Goal: Check status: Check status

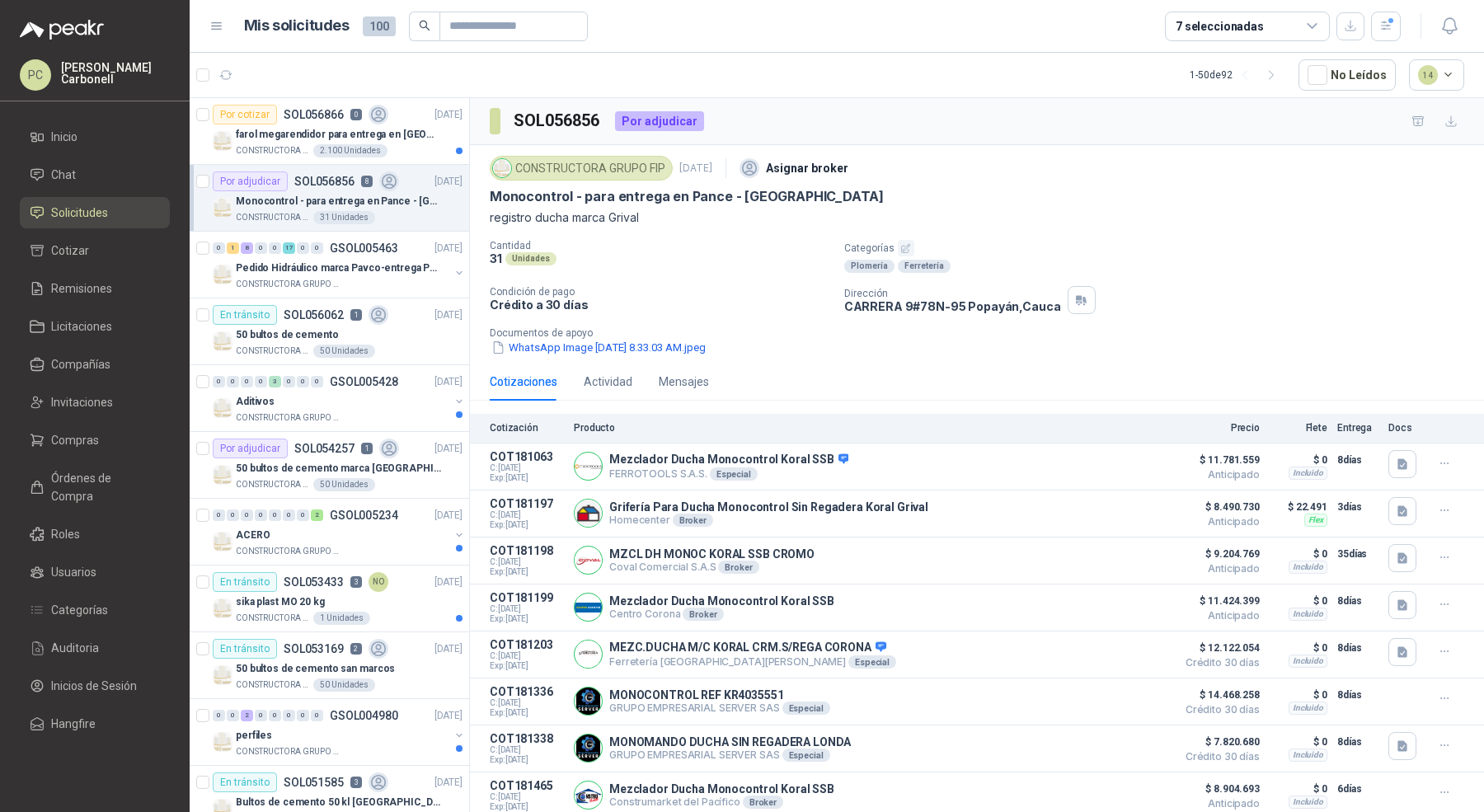
scroll to position [31, 0]
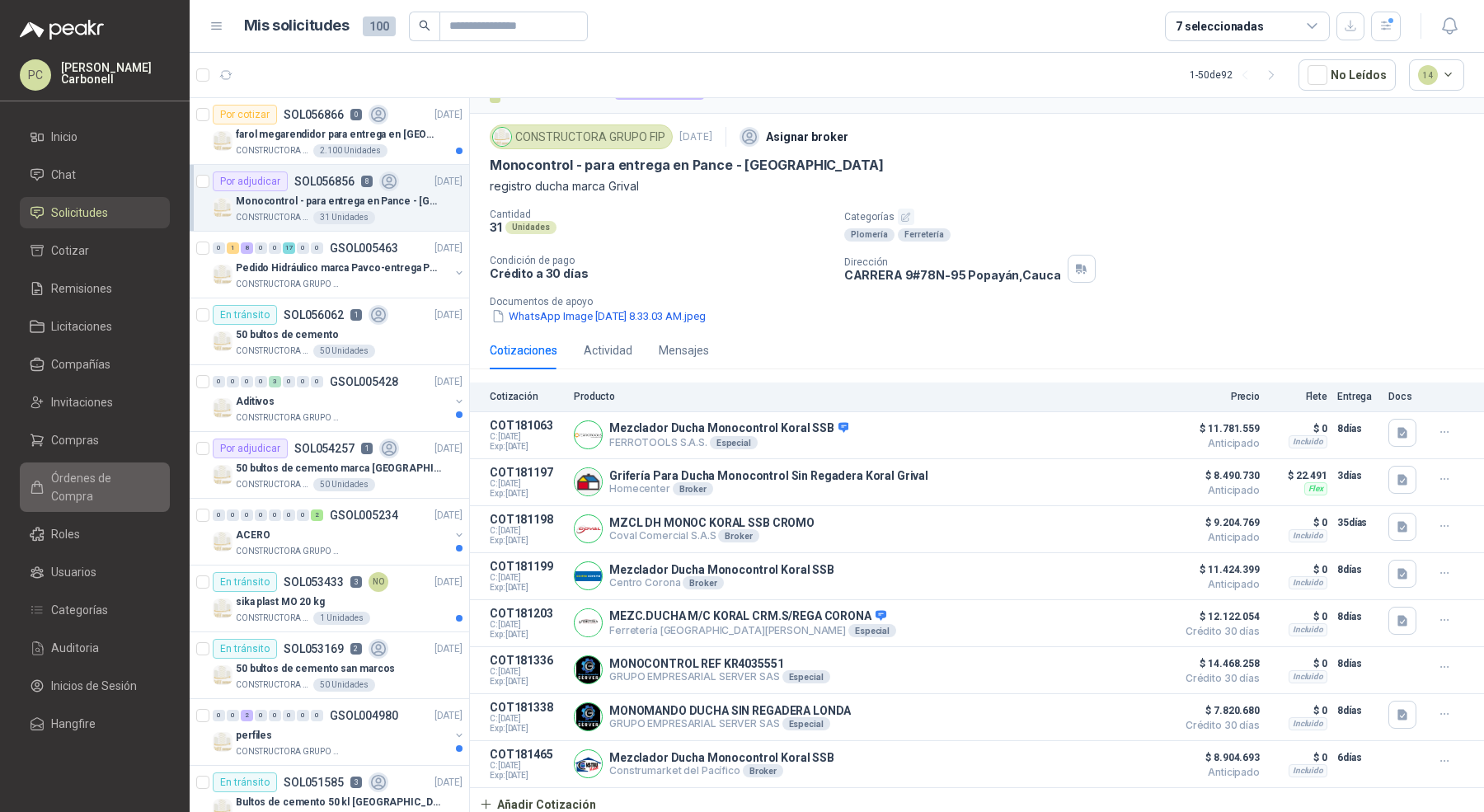
click at [116, 491] on link "Órdenes de Compra" at bounding box center [94, 487] width 150 height 49
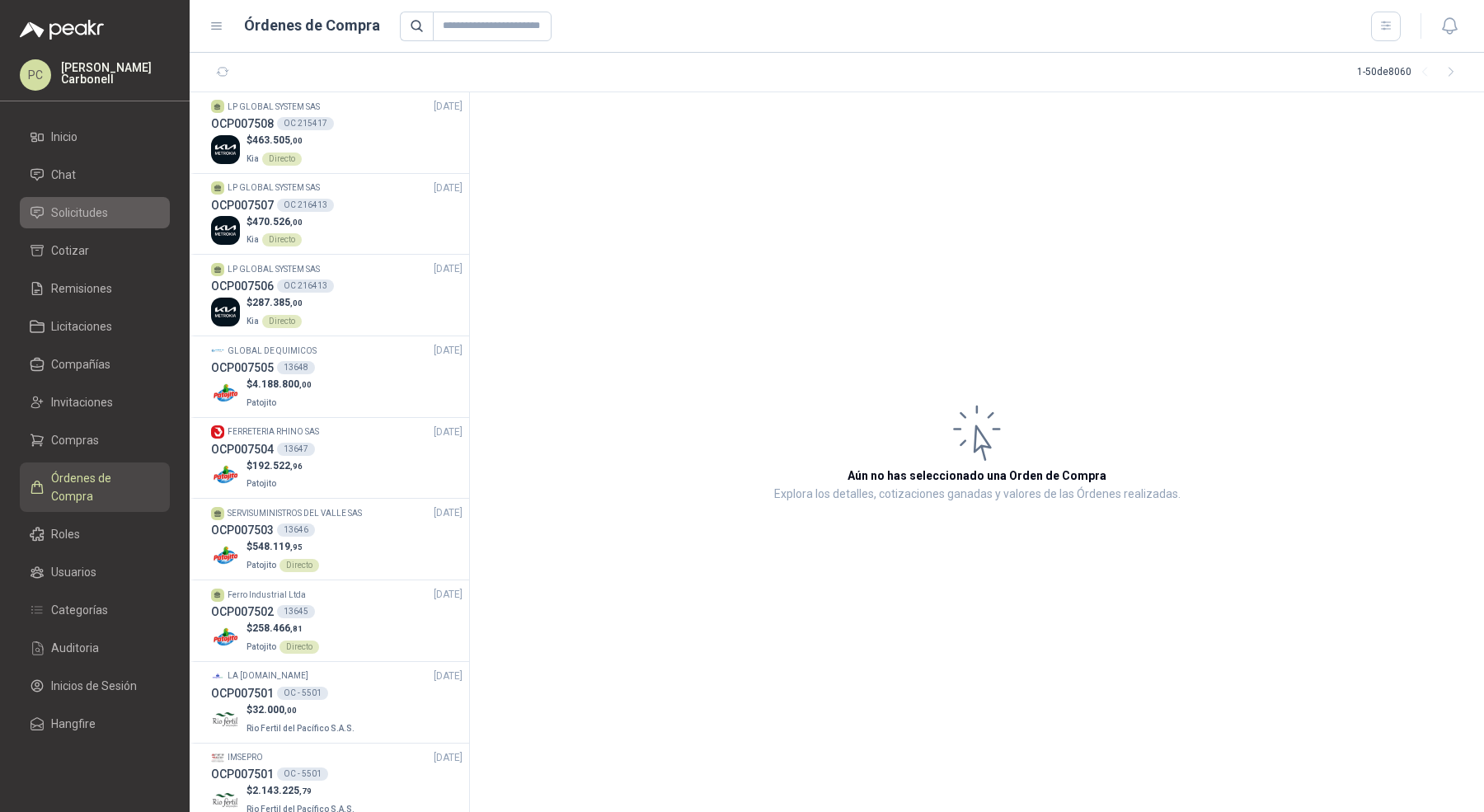
click at [127, 219] on li "Solicitudes" at bounding box center [94, 213] width 130 height 18
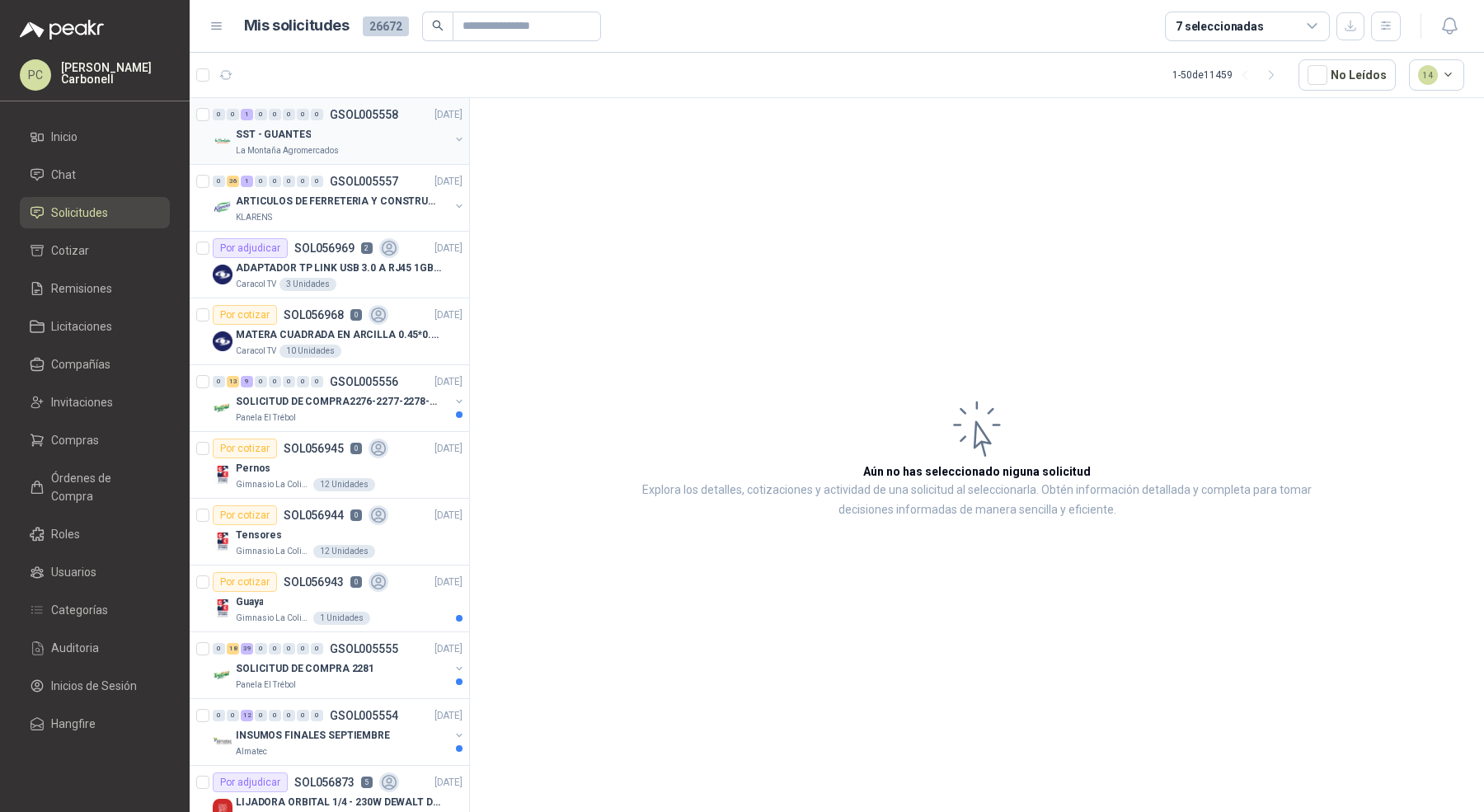
click at [350, 146] on div "La Montaña Agromercados" at bounding box center [343, 151] width 214 height 13
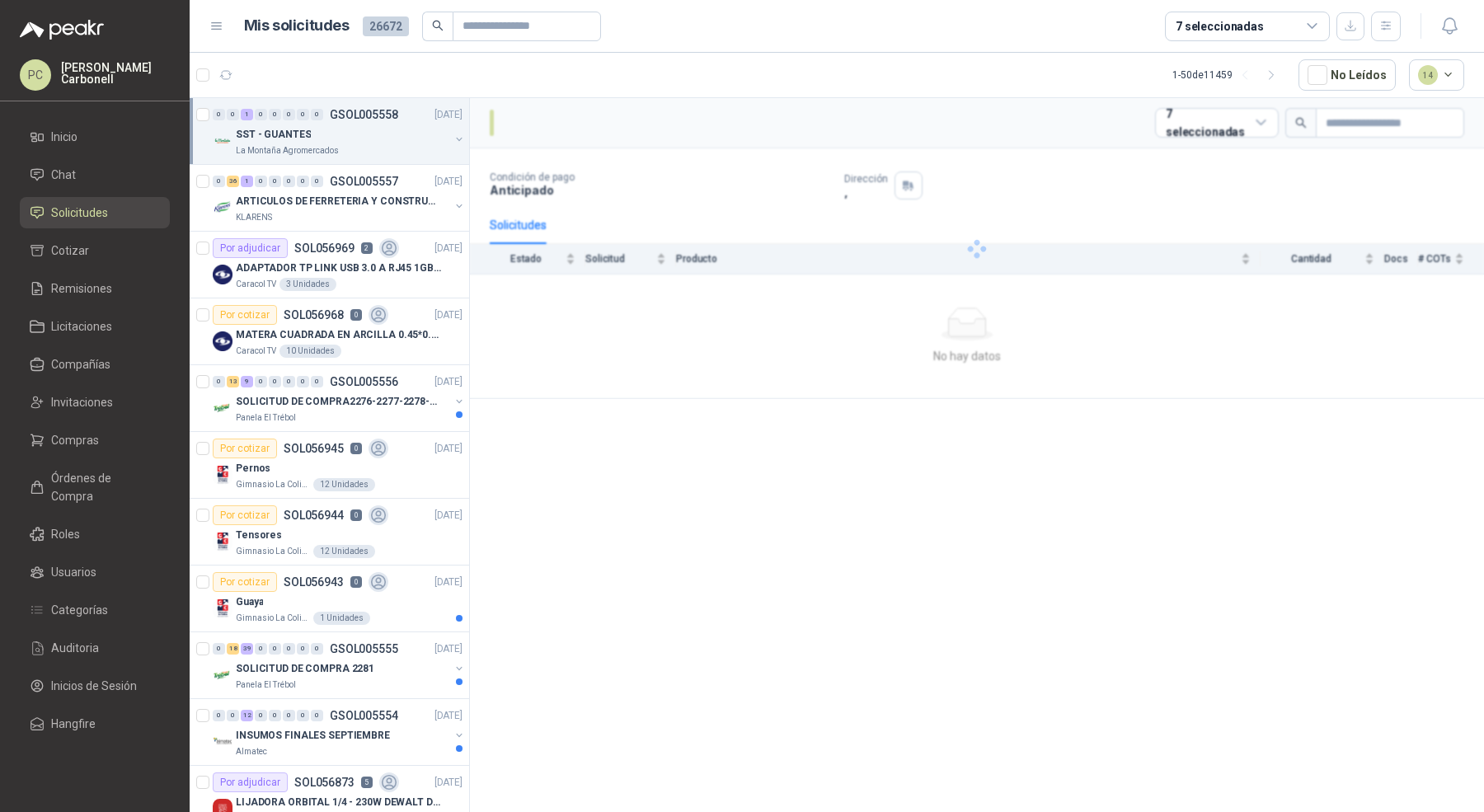
click at [350, 146] on div "La Montaña Agromercados" at bounding box center [343, 151] width 214 height 13
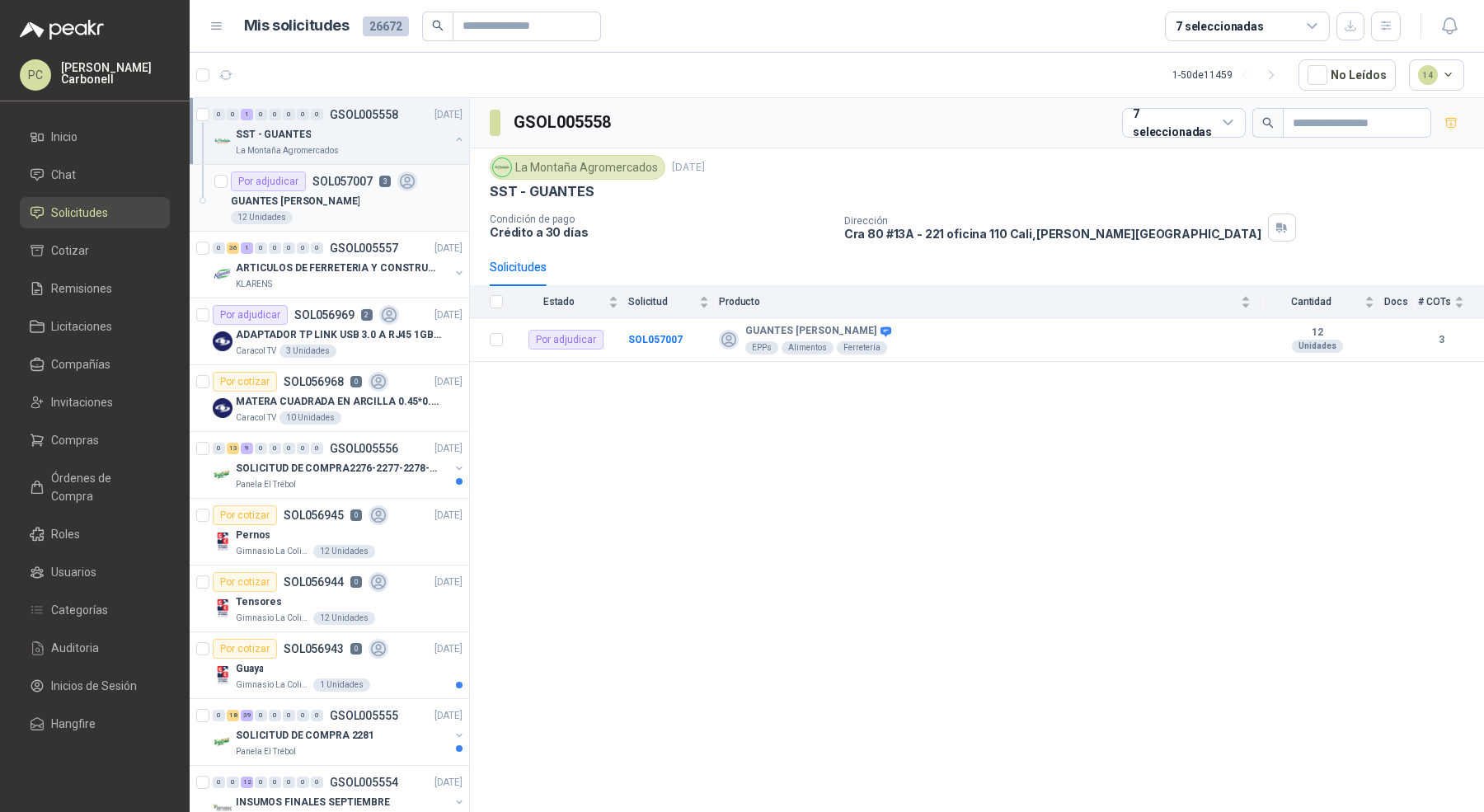
click at [353, 179] on p "SOL057007" at bounding box center [342, 181] width 60 height 12
